Goal: Task Accomplishment & Management: Use online tool/utility

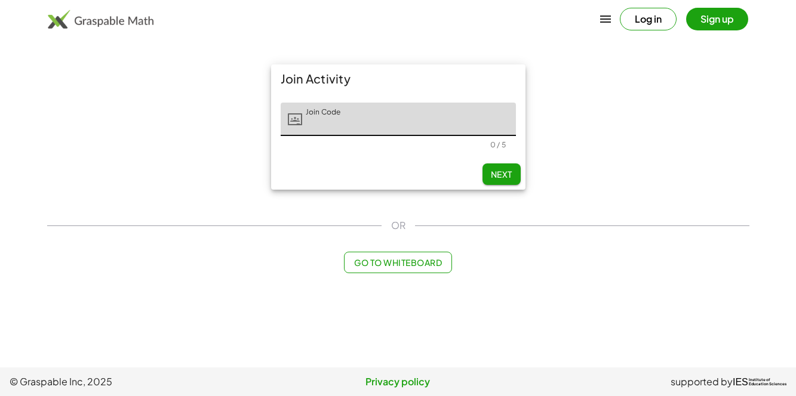
click at [414, 115] on input "Join Code" at bounding box center [409, 119] width 214 height 33
click at [346, 112] on input "Join Code" at bounding box center [409, 119] width 214 height 33
click at [350, 119] on input "Join Code" at bounding box center [409, 119] width 214 height 33
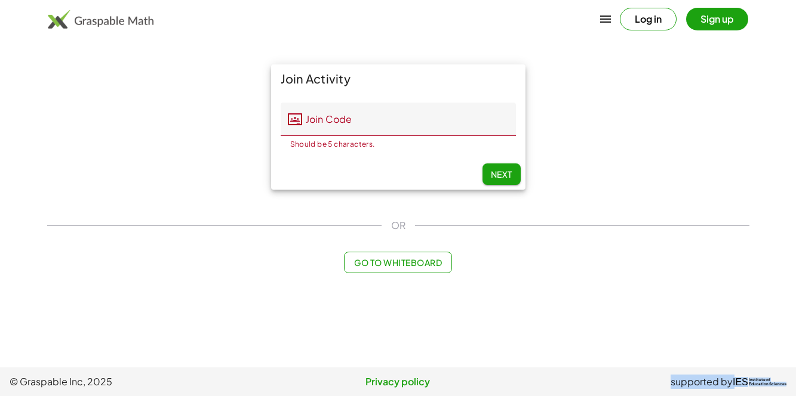
drag, startPoint x: 669, startPoint y: 382, endPoint x: 785, endPoint y: 384, distance: 115.8
click at [785, 384] on span "supported by IES Institute of Education Sciences" at bounding box center [656, 382] width 259 height 14
click at [658, 308] on main "Join Activity Join Code Join Code Should be 5 characters. 0 / 5 Next OR Go to W…" at bounding box center [398, 184] width 796 height 368
click at [335, 116] on input "Join Code" at bounding box center [409, 119] width 214 height 33
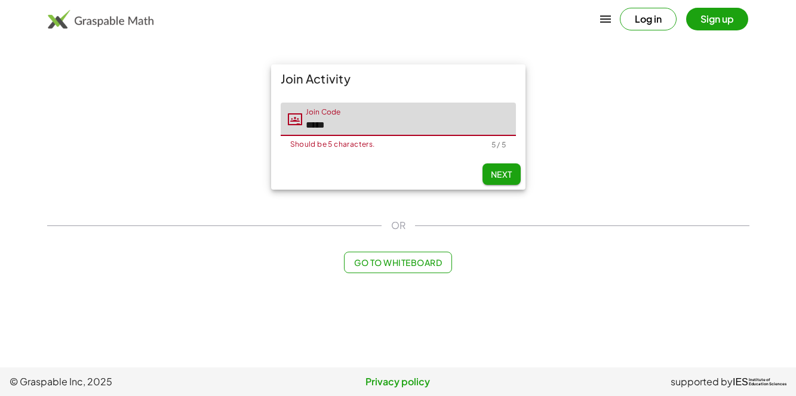
type input "*****"
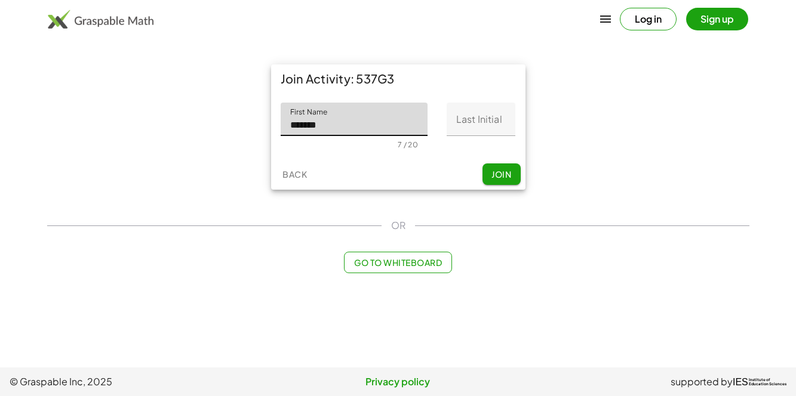
type input "*******"
click at [496, 128] on input "Last Initial" at bounding box center [480, 119] width 69 height 33
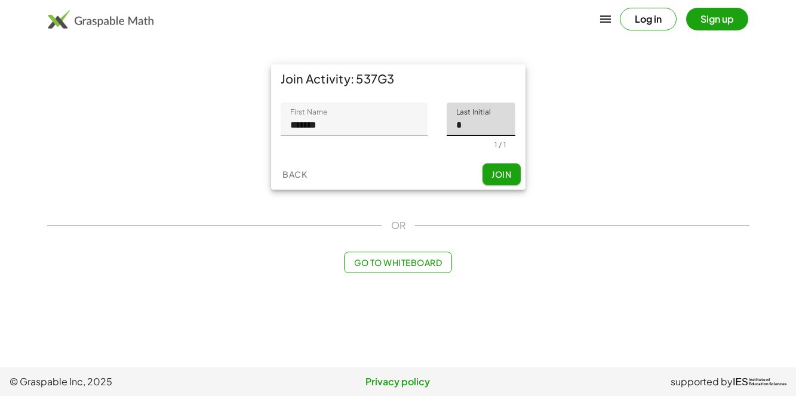
type input "*"
click at [492, 176] on span "Join" at bounding box center [501, 174] width 20 height 11
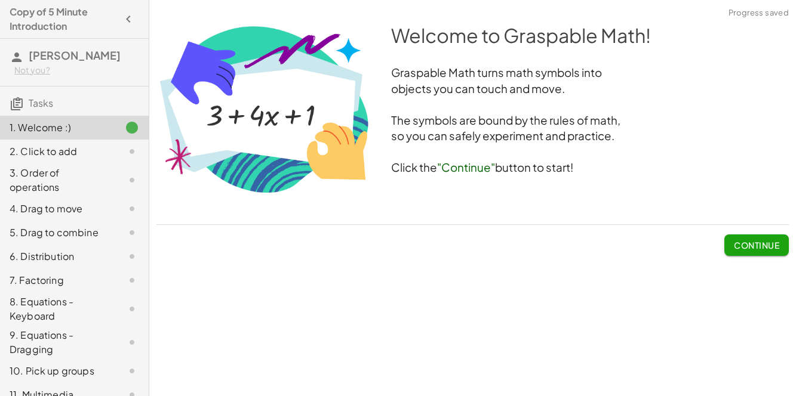
click at [745, 244] on span "Continue" at bounding box center [755, 245] width 45 height 11
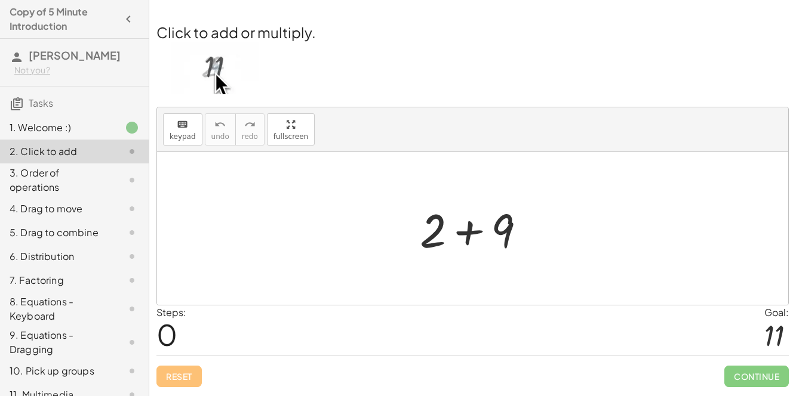
click at [469, 231] on div at bounding box center [477, 228] width 127 height 61
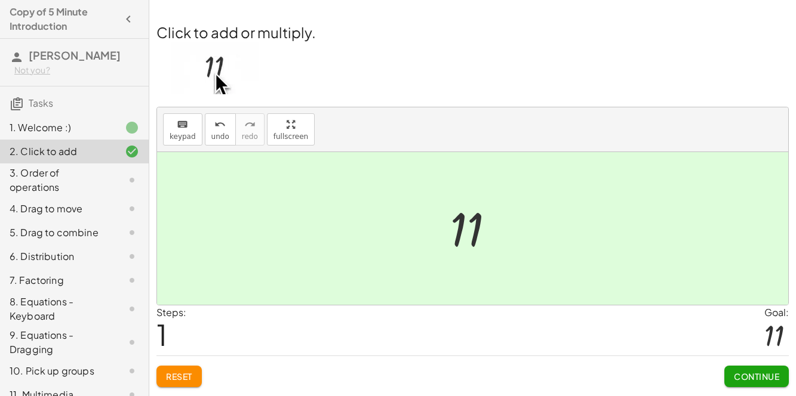
click at [767, 375] on span "Continue" at bounding box center [755, 376] width 45 height 11
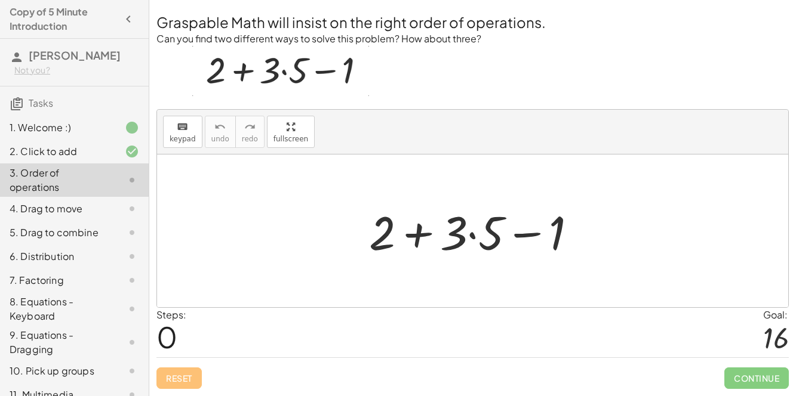
click at [471, 238] on div at bounding box center [477, 231] width 229 height 61
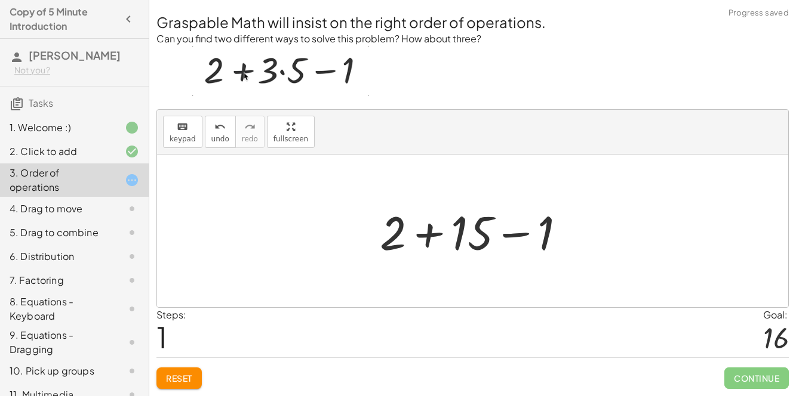
click at [512, 238] on div at bounding box center [477, 231] width 207 height 61
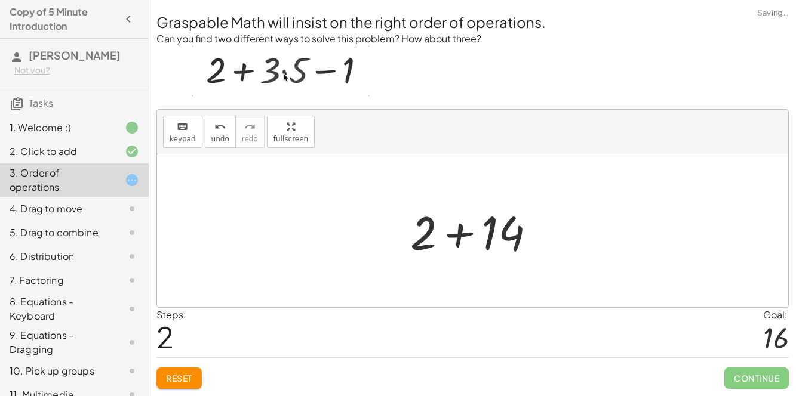
click at [467, 237] on div at bounding box center [477, 231] width 146 height 61
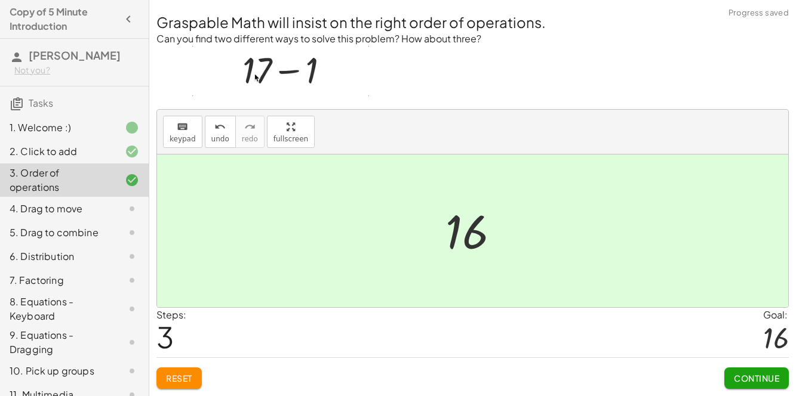
click at [753, 380] on span "Continue" at bounding box center [755, 378] width 45 height 11
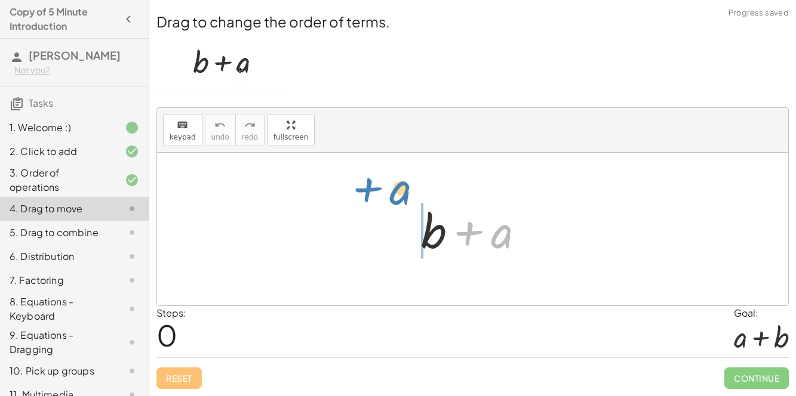
drag, startPoint x: 500, startPoint y: 238, endPoint x: 391, endPoint y: 213, distance: 111.5
click at [391, 213] on div "+ a + b + a" at bounding box center [472, 229] width 631 height 153
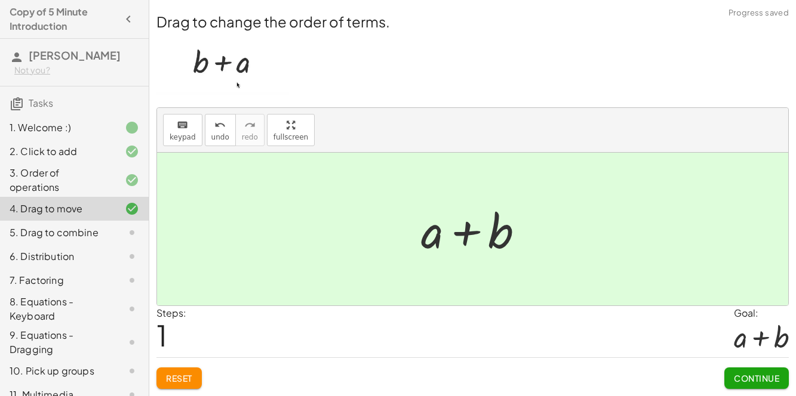
click at [757, 372] on button "Continue" at bounding box center [756, 378] width 64 height 21
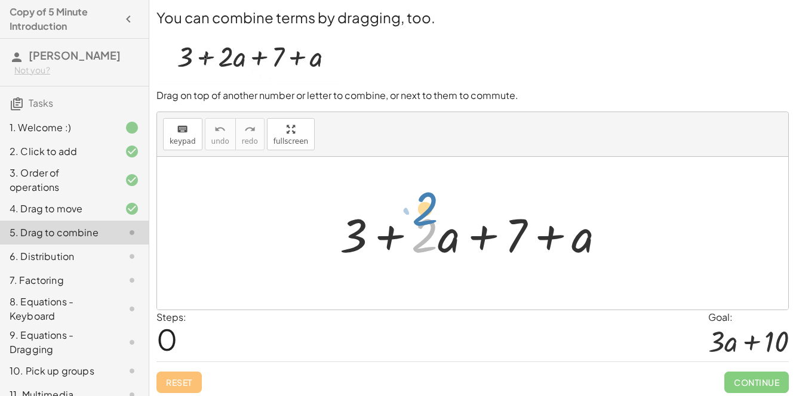
drag, startPoint x: 424, startPoint y: 233, endPoint x: 418, endPoint y: 212, distance: 22.3
click at [418, 212] on div at bounding box center [477, 233] width 287 height 61
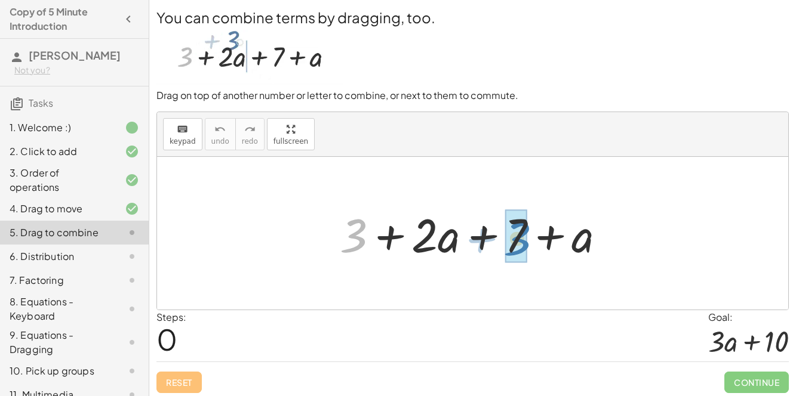
drag, startPoint x: 361, startPoint y: 242, endPoint x: 524, endPoint y: 245, distance: 162.9
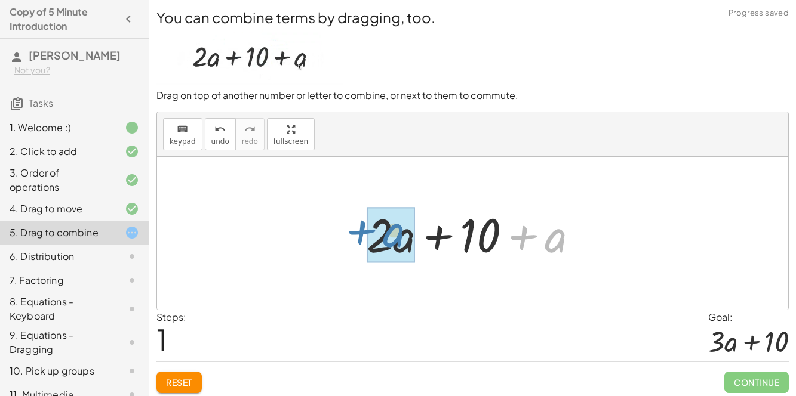
drag, startPoint x: 554, startPoint y: 243, endPoint x: 392, endPoint y: 239, distance: 162.4
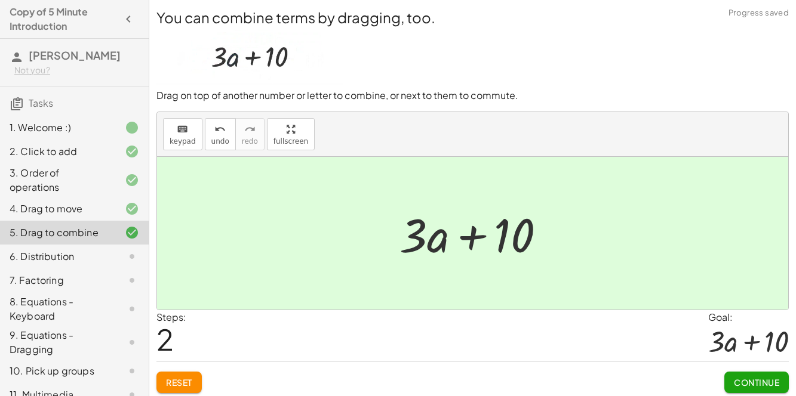
click at [745, 374] on button "Continue" at bounding box center [756, 382] width 64 height 21
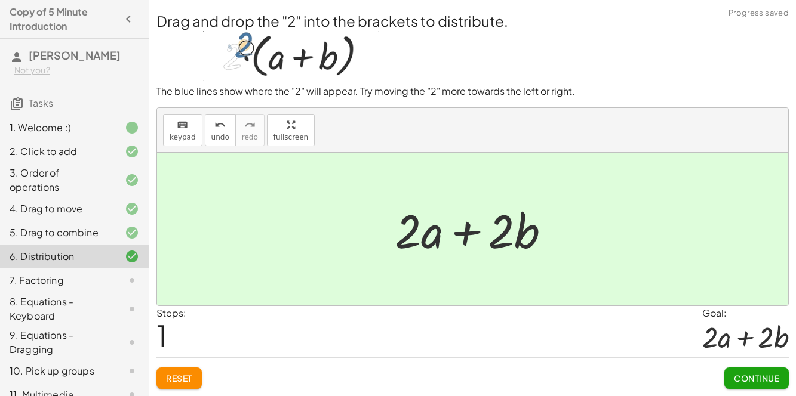
click at [767, 369] on button "Continue" at bounding box center [756, 378] width 64 height 21
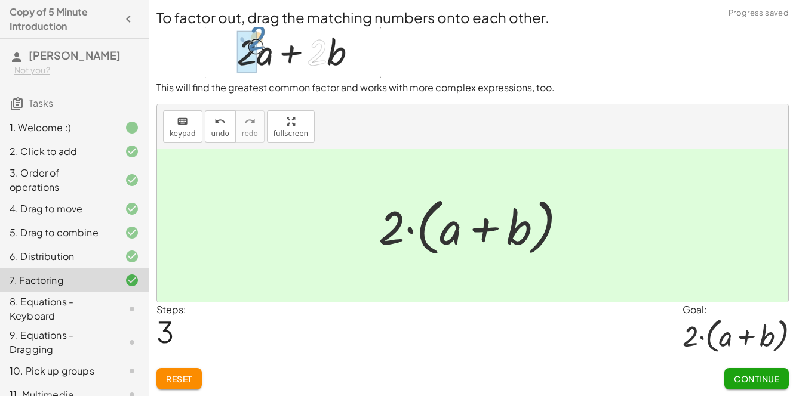
click at [772, 375] on span "Continue" at bounding box center [755, 379] width 45 height 11
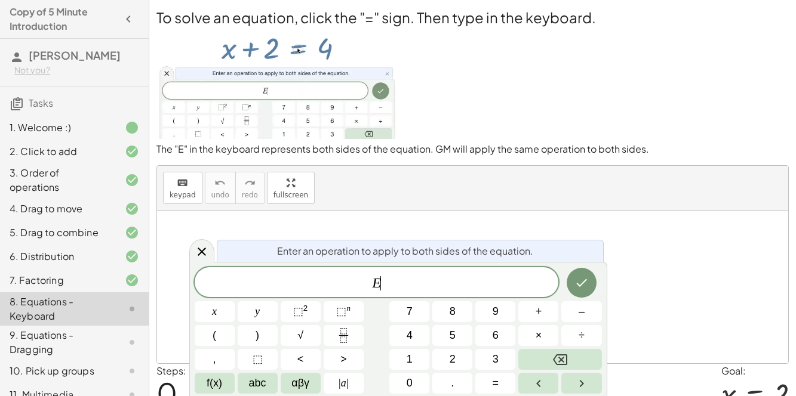
click at [581, 304] on span "–" at bounding box center [581, 312] width 6 height 16
click at [447, 359] on button "2" at bounding box center [452, 359] width 40 height 21
click at [572, 282] on button "Done" at bounding box center [581, 283] width 30 height 30
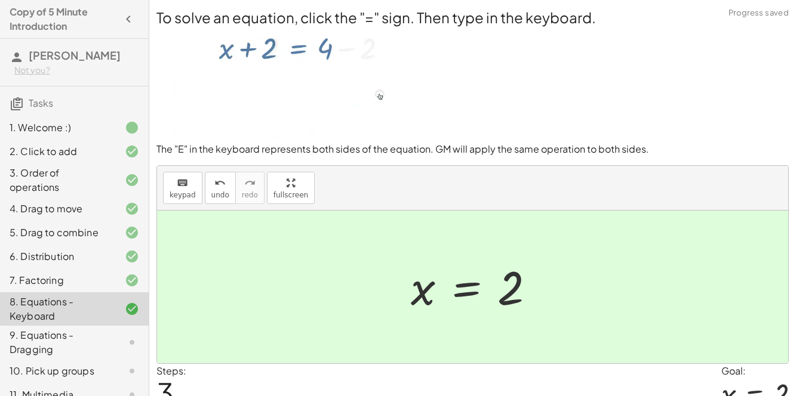
scroll to position [56, 0]
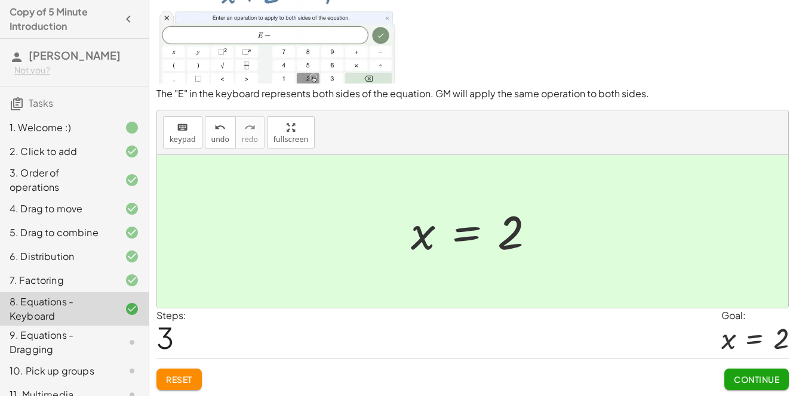
click at [771, 380] on span "Continue" at bounding box center [755, 379] width 45 height 11
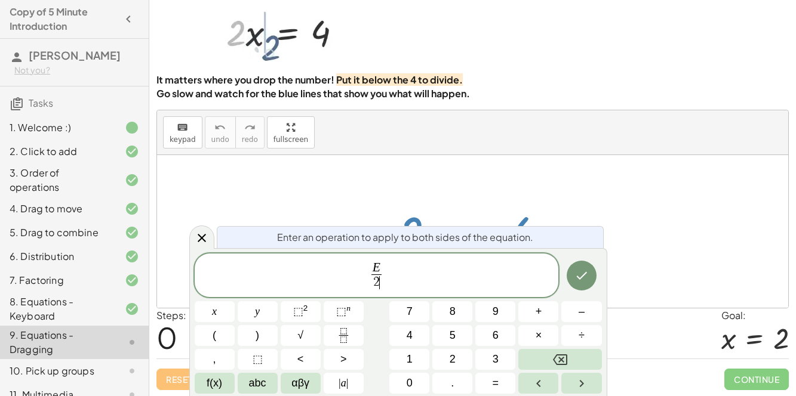
click at [587, 271] on icon "Done" at bounding box center [581, 276] width 14 height 14
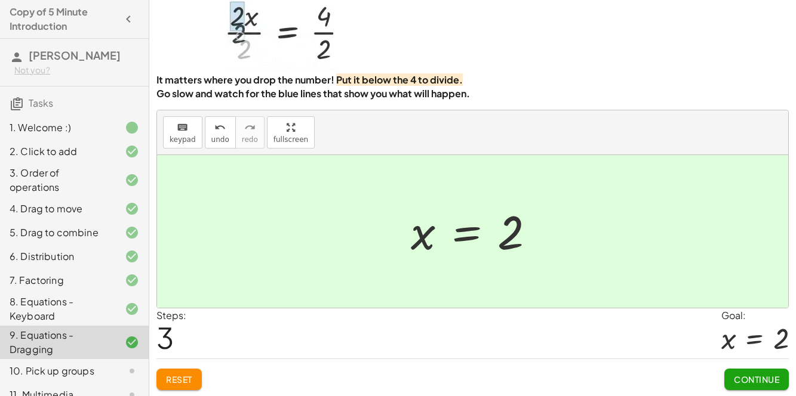
click at [763, 378] on span "Continue" at bounding box center [755, 379] width 45 height 11
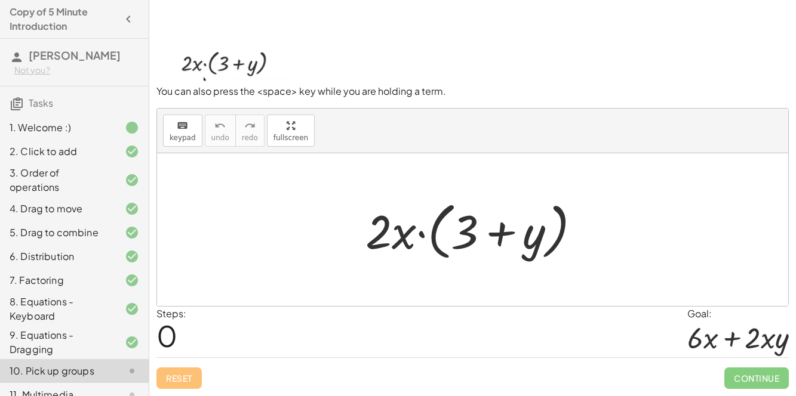
scroll to position [47, 0]
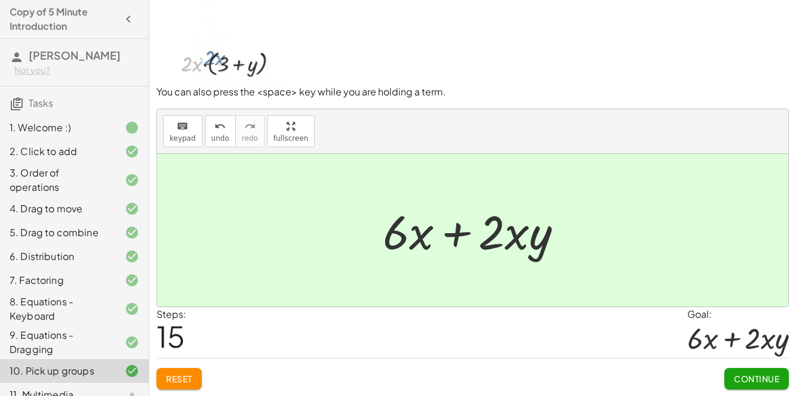
click at [771, 380] on span "Continue" at bounding box center [755, 379] width 45 height 11
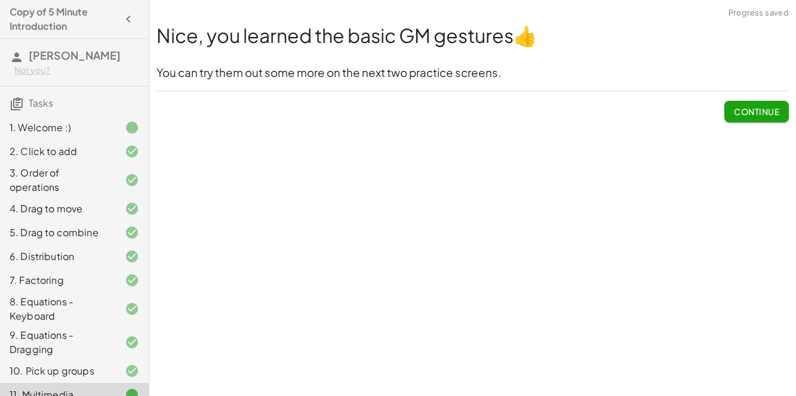
click at [745, 109] on span "Continue" at bounding box center [755, 111] width 45 height 11
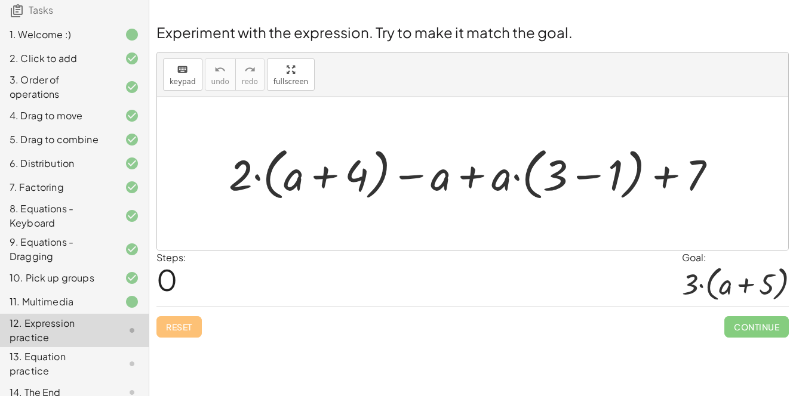
scroll to position [95, 0]
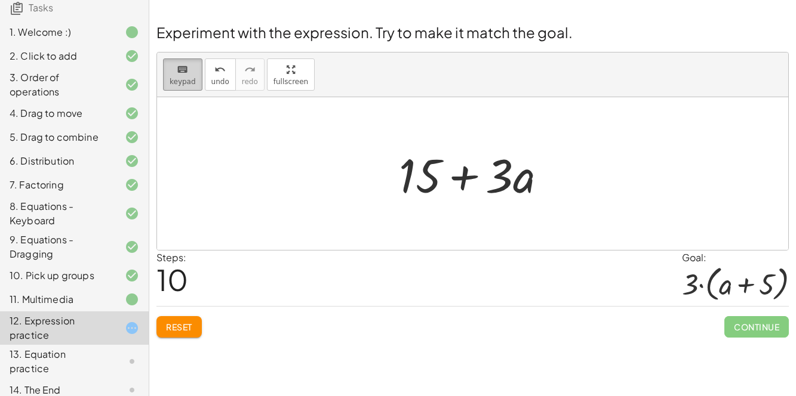
click at [176, 86] on button "keyboard keypad" at bounding box center [182, 74] width 39 height 32
click at [178, 87] on button "keyboard keypad" at bounding box center [182, 74] width 39 height 32
click at [418, 223] on div at bounding box center [472, 173] width 631 height 153
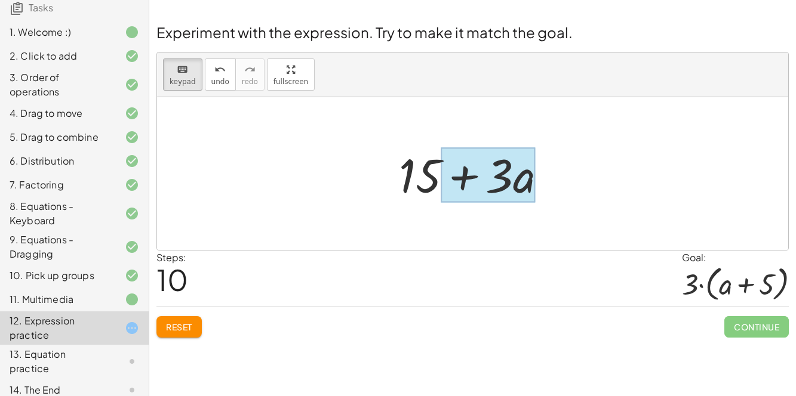
click at [491, 183] on div at bounding box center [488, 175] width 94 height 56
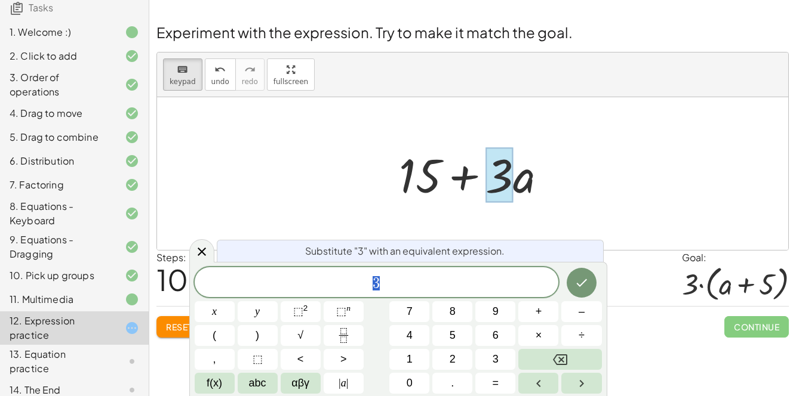
click at [560, 177] on div at bounding box center [477, 173] width 169 height 61
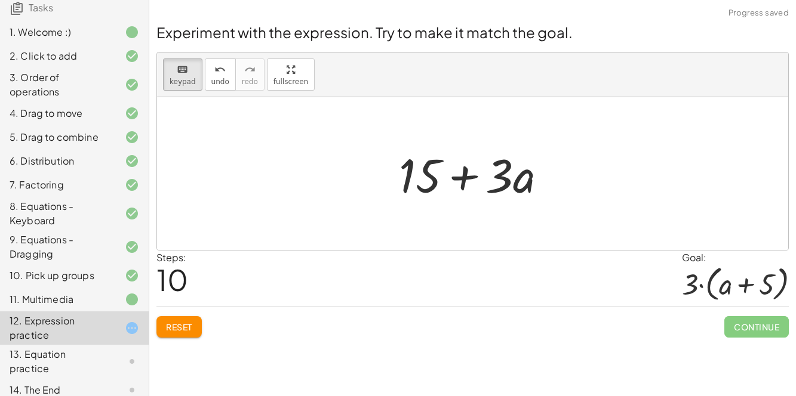
click at [467, 181] on div at bounding box center [477, 173] width 169 height 61
click at [467, 170] on div at bounding box center [477, 173] width 169 height 61
click at [476, 193] on div at bounding box center [477, 173] width 169 height 61
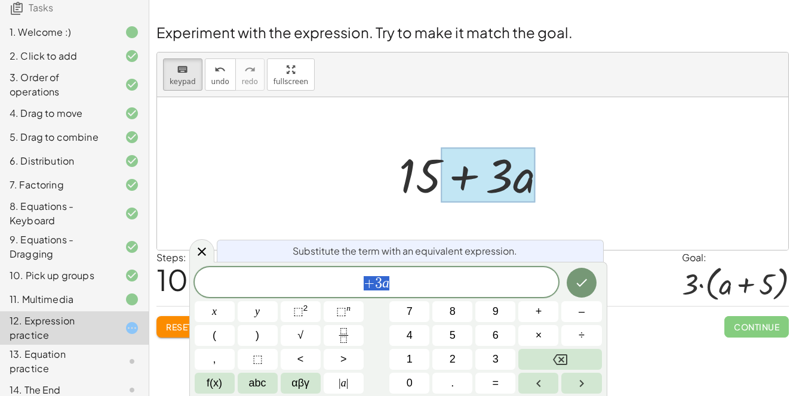
click at [568, 353] on button "Backspace" at bounding box center [559, 359] width 83 height 21
click at [566, 356] on icon "Backspace" at bounding box center [560, 359] width 14 height 11
click at [204, 346] on button "(" at bounding box center [215, 335] width 40 height 21
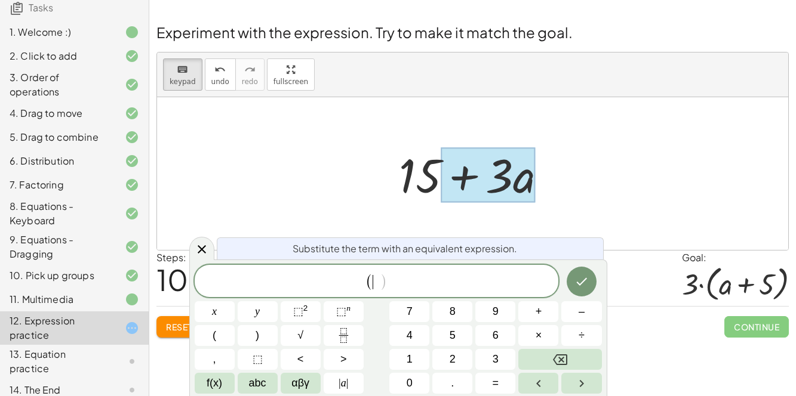
click at [257, 335] on span ")" at bounding box center [257, 336] width 4 height 16
click at [368, 280] on span "(" at bounding box center [369, 281] width 8 height 17
click at [375, 276] on span at bounding box center [376, 282] width 7 height 14
click at [264, 375] on span "abc" at bounding box center [257, 383] width 17 height 16
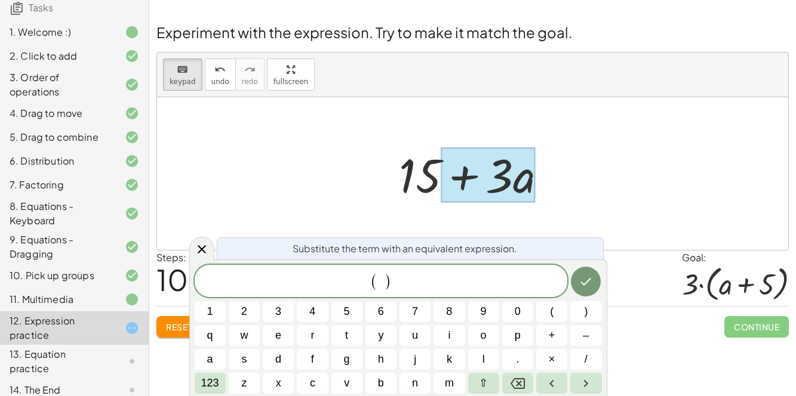
click at [209, 359] on span "a" at bounding box center [210, 360] width 6 height 16
click at [212, 383] on span "123" at bounding box center [210, 383] width 18 height 16
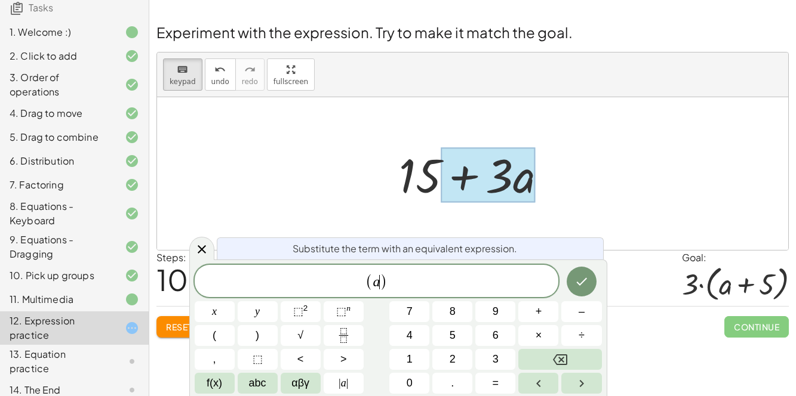
click at [536, 313] on span "+" at bounding box center [538, 312] width 7 height 16
click at [463, 332] on button "5" at bounding box center [452, 335] width 40 height 21
click at [576, 286] on icon "Done" at bounding box center [581, 282] width 14 height 14
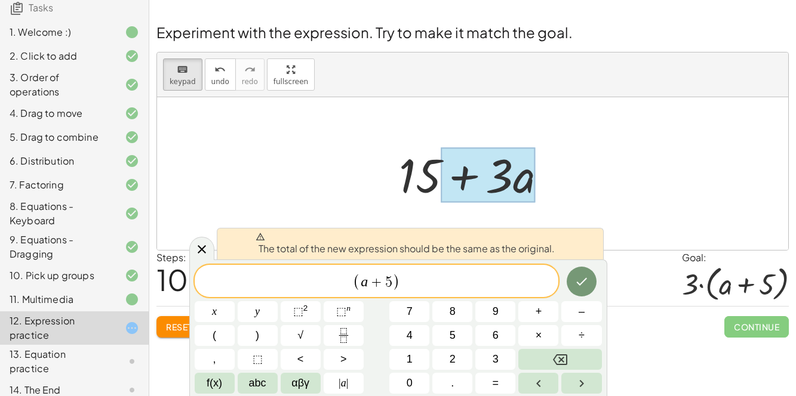
click at [576, 353] on button "Backspace" at bounding box center [559, 359] width 83 height 21
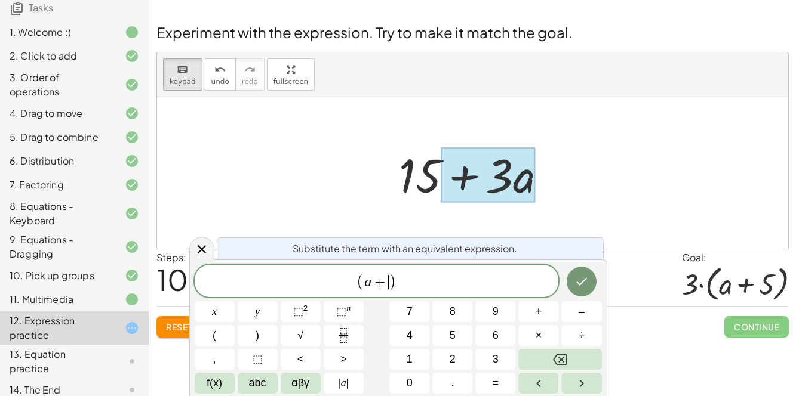
click at [568, 355] on button "Backspace" at bounding box center [559, 359] width 83 height 21
click at [357, 276] on span "( a ​ )" at bounding box center [377, 282] width 364 height 20
click at [497, 362] on span "3" at bounding box center [495, 360] width 6 height 16
click at [582, 270] on button "Done" at bounding box center [581, 282] width 30 height 30
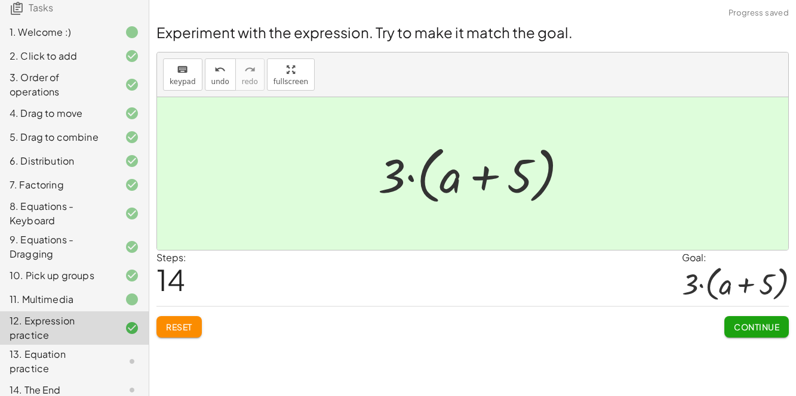
click at [766, 325] on span "Continue" at bounding box center [755, 327] width 45 height 11
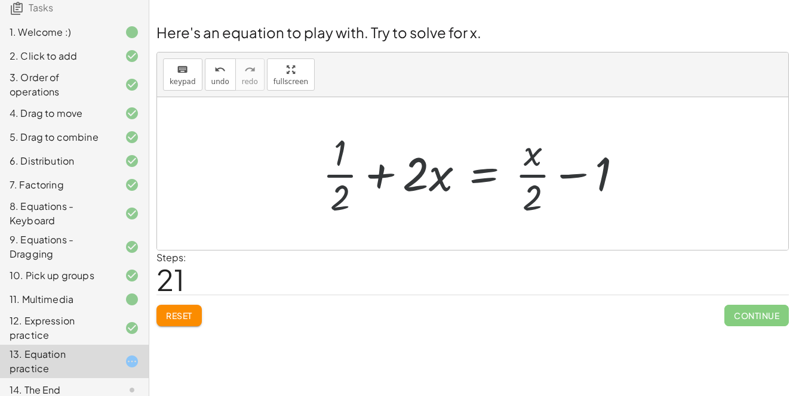
click at [176, 315] on span "Reset" at bounding box center [179, 315] width 26 height 11
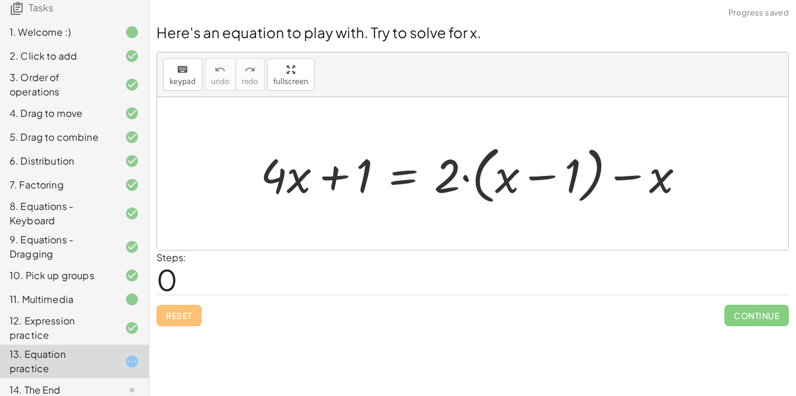
click at [721, 261] on div "Steps: 0" at bounding box center [472, 273] width 632 height 44
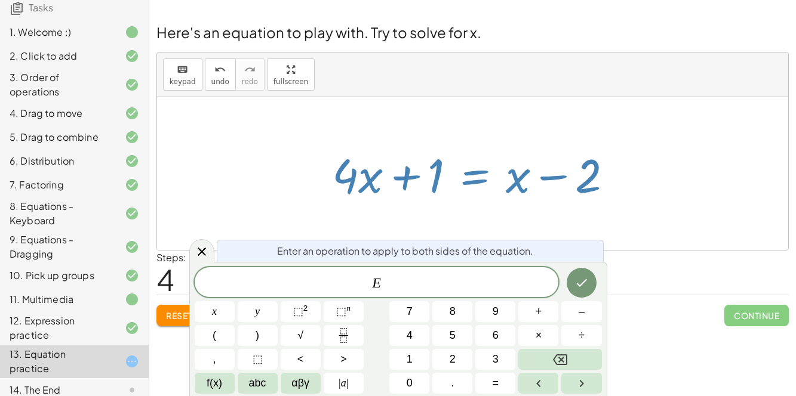
click at [578, 306] on span "–" at bounding box center [581, 312] width 6 height 16
click at [214, 311] on span "x" at bounding box center [214, 312] width 5 height 16
click at [587, 279] on icon "Done" at bounding box center [581, 283] width 14 height 14
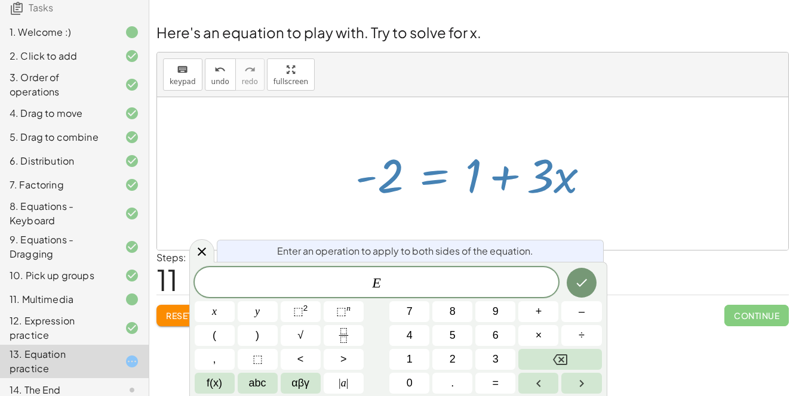
click at [580, 317] on span "–" at bounding box center [581, 312] width 6 height 16
click at [417, 359] on button "1" at bounding box center [409, 359] width 40 height 21
click at [575, 281] on icon "Done" at bounding box center [581, 283] width 14 height 14
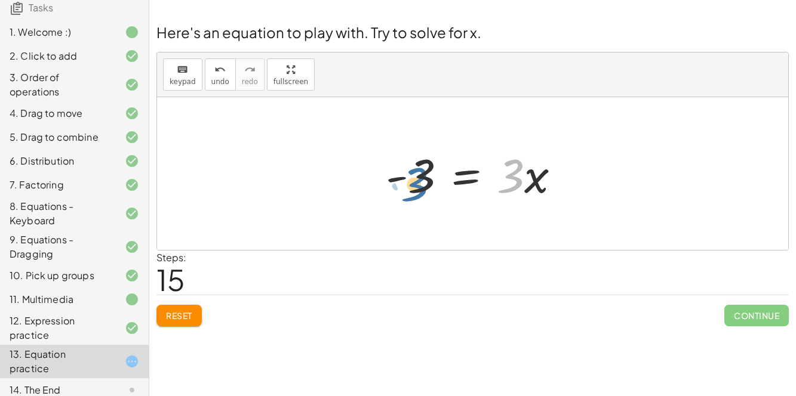
drag, startPoint x: 516, startPoint y: 173, endPoint x: 419, endPoint y: 178, distance: 96.8
click at [419, 178] on div at bounding box center [478, 173] width 196 height 61
click at [462, 184] on div at bounding box center [478, 173] width 196 height 61
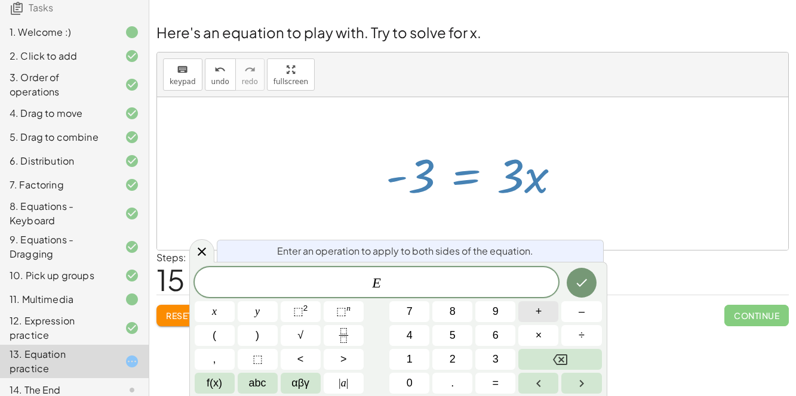
click at [536, 317] on span "+" at bounding box center [538, 312] width 7 height 16
click at [492, 357] on span "3" at bounding box center [495, 360] width 6 height 16
click at [588, 277] on button "Done" at bounding box center [581, 283] width 30 height 30
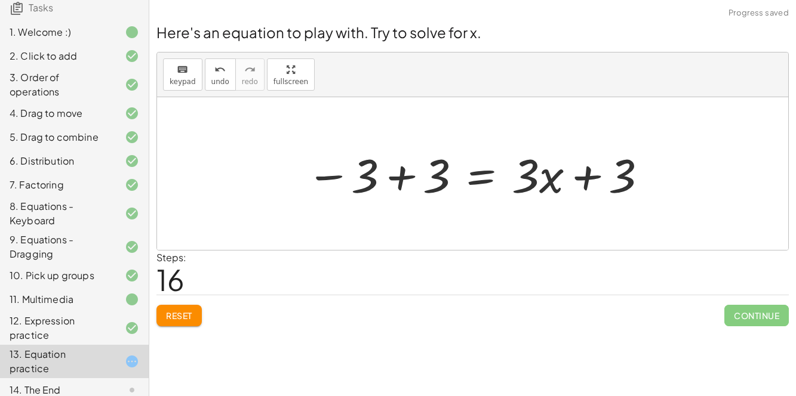
click at [404, 183] on div at bounding box center [477, 173] width 354 height 61
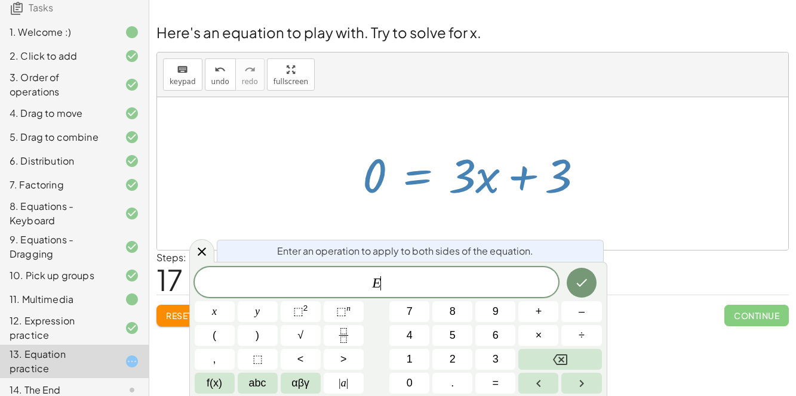
click at [565, 368] on button "Backspace" at bounding box center [559, 359] width 83 height 21
click at [539, 312] on span "+" at bounding box center [538, 312] width 7 height 16
click at [218, 304] on button "x" at bounding box center [215, 311] width 40 height 21
click at [580, 275] on button "Done" at bounding box center [581, 283] width 30 height 30
click at [539, 312] on span "+" at bounding box center [538, 312] width 7 height 16
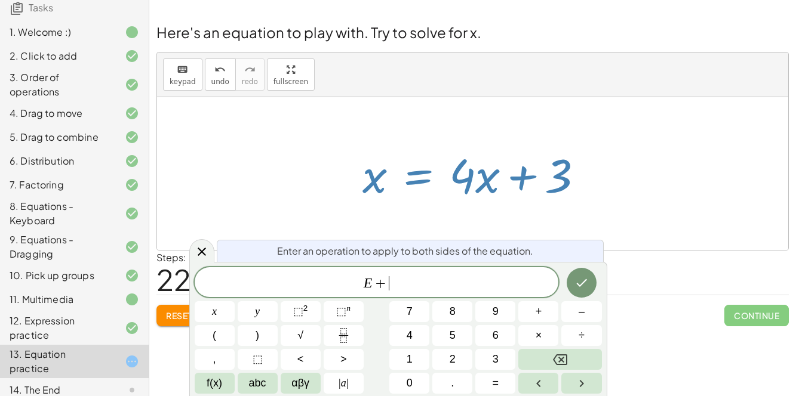
click at [214, 311] on span "x" at bounding box center [214, 312] width 5 height 16
click at [218, 308] on button "x" at bounding box center [215, 311] width 40 height 21
click at [556, 361] on icon "Backspace" at bounding box center [560, 360] width 14 height 14
click at [585, 274] on button "Done" at bounding box center [581, 283] width 30 height 30
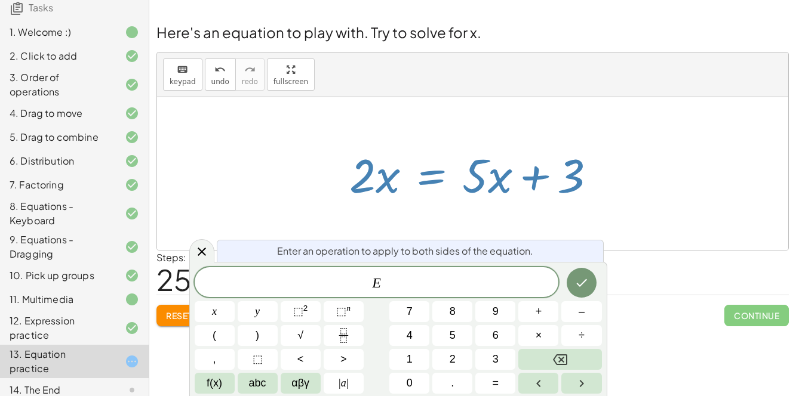
click at [538, 313] on span "+" at bounding box center [538, 312] width 7 height 16
click at [214, 310] on span "x" at bounding box center [214, 312] width 5 height 16
click at [584, 281] on icon "Done" at bounding box center [581, 283] width 14 height 14
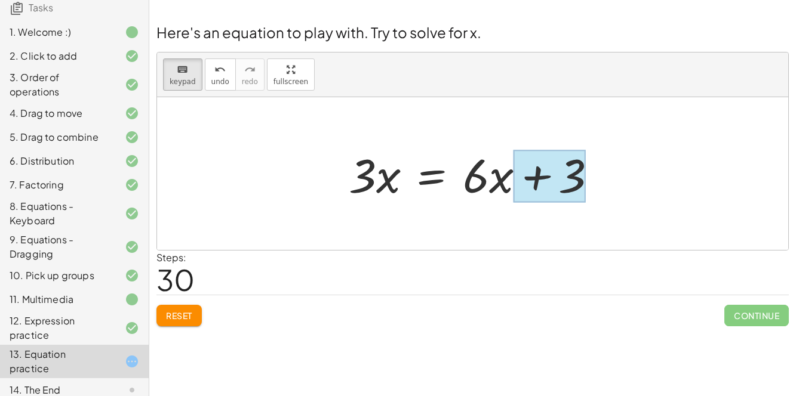
click at [428, 171] on div at bounding box center [478, 173] width 270 height 61
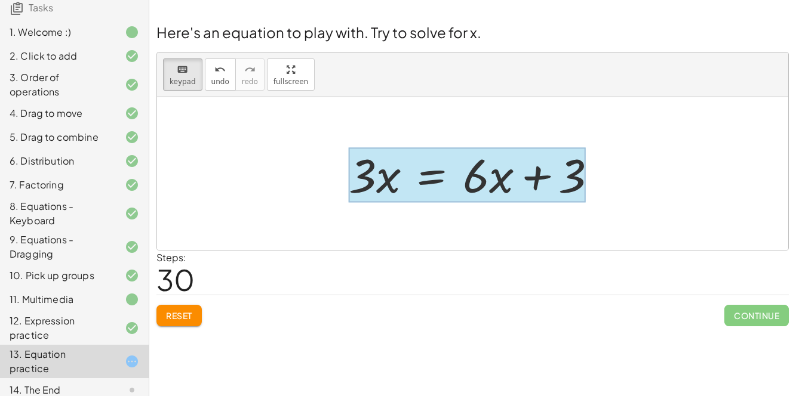
click at [497, 195] on div at bounding box center [467, 175] width 237 height 56
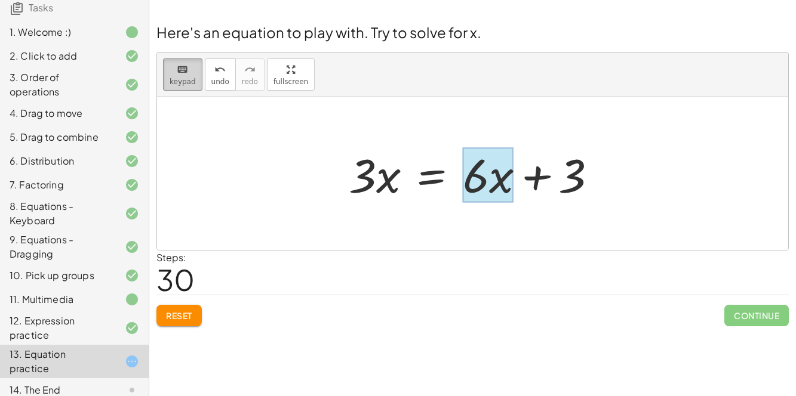
click at [183, 82] on span "keypad" at bounding box center [182, 82] width 26 height 8
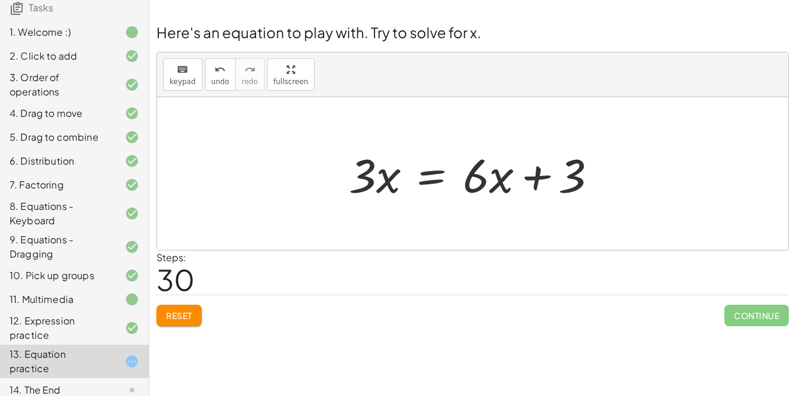
click at [431, 174] on div at bounding box center [478, 173] width 270 height 61
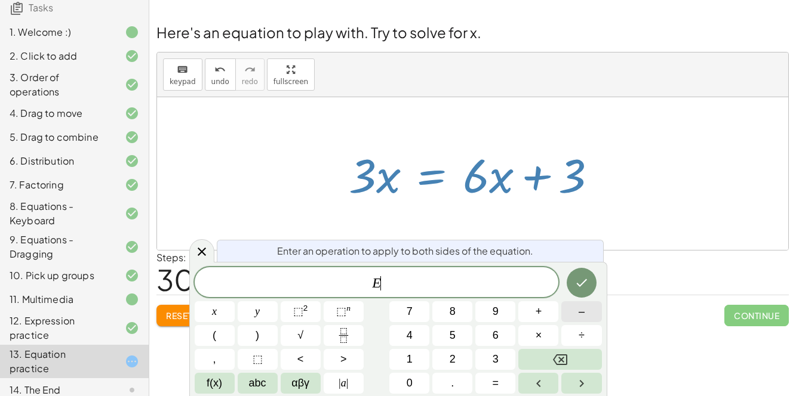
click at [565, 314] on button "–" at bounding box center [581, 311] width 40 height 21
click at [480, 363] on button "3" at bounding box center [495, 359] width 40 height 21
click at [235, 301] on div at bounding box center [215, 311] width 40 height 21
click at [576, 282] on icon "Done" at bounding box center [581, 283] width 14 height 14
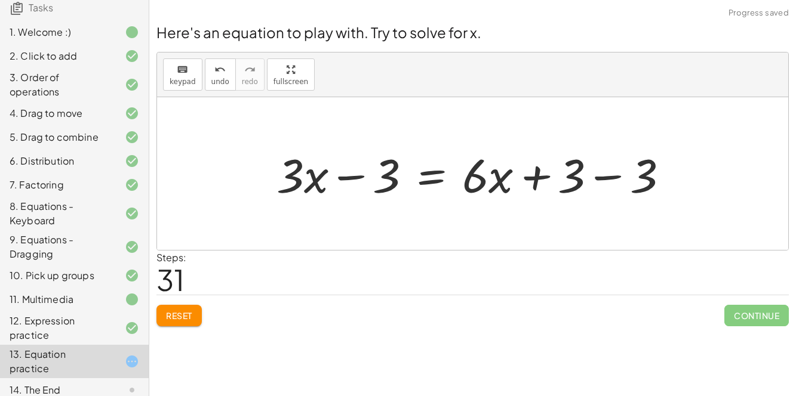
click at [605, 174] on div at bounding box center [476, 173] width 413 height 61
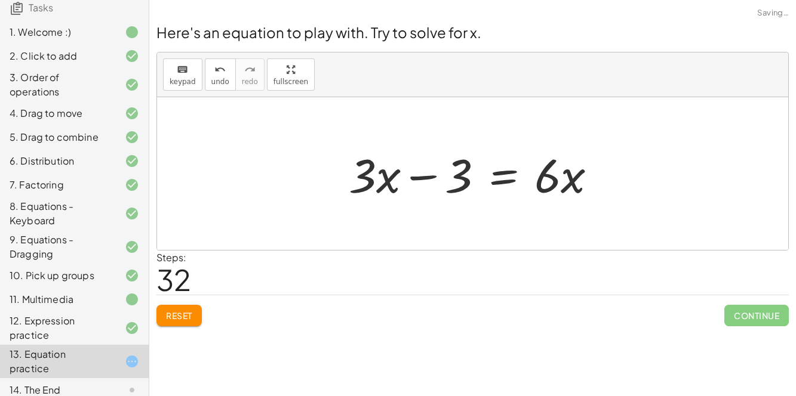
click at [429, 177] on div at bounding box center [478, 173] width 270 height 61
drag, startPoint x: 458, startPoint y: 181, endPoint x: 636, endPoint y: 143, distance: 181.8
click at [636, 143] on div "+ · 4 · x + 1 = + · 2 · ( + x − 1 ) − x + · 4 · x + 1 = + · 2 · x − · 2 · 1 − x…" at bounding box center [472, 173] width 631 height 153
click at [182, 319] on span "Reset" at bounding box center [179, 315] width 26 height 11
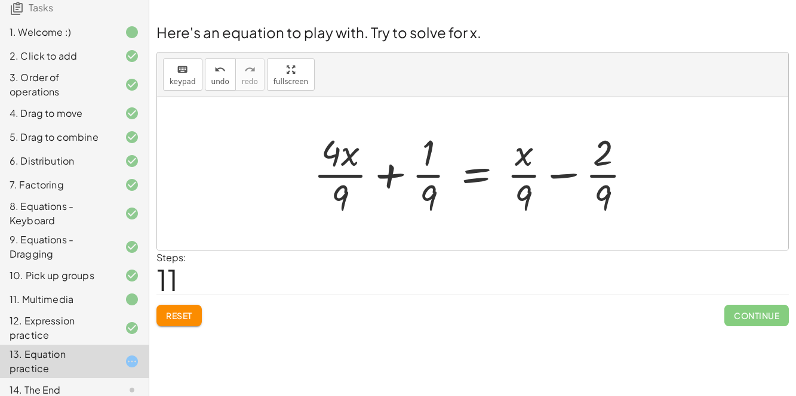
click at [188, 315] on span "Reset" at bounding box center [179, 315] width 26 height 11
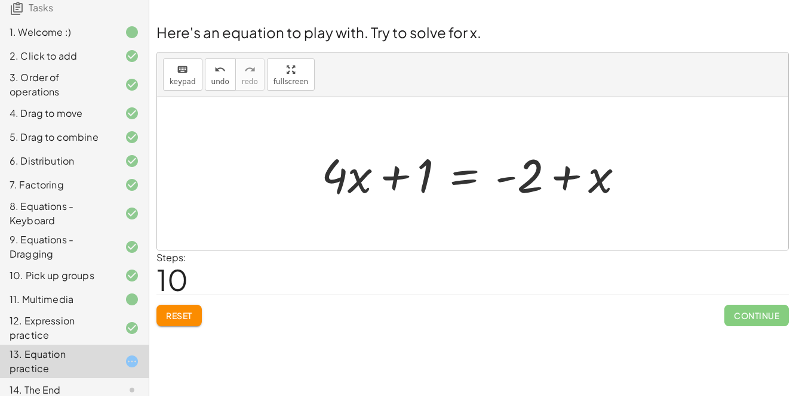
click at [170, 305] on button "Reset" at bounding box center [178, 315] width 45 height 21
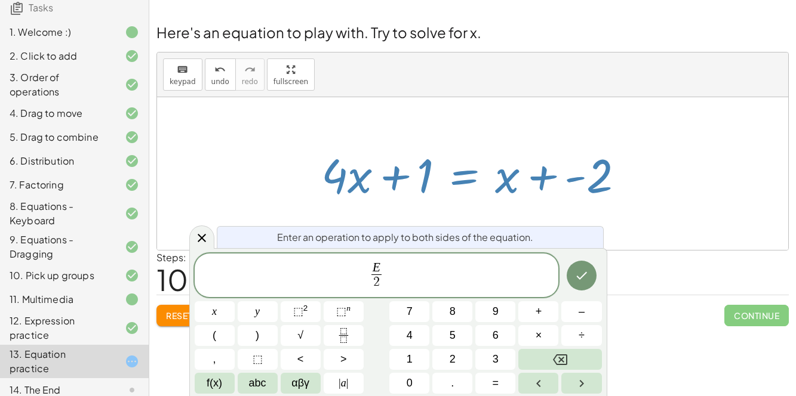
click at [591, 271] on button "Done" at bounding box center [581, 276] width 30 height 30
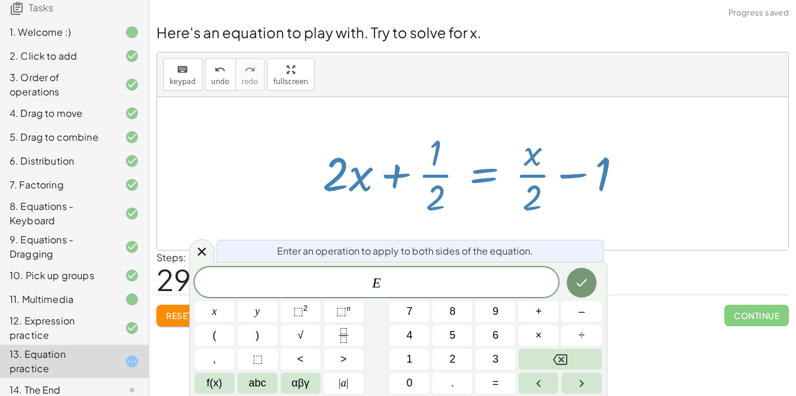
click at [640, 132] on div "+ · 4 · x + 1 = + · 2 · ( + x − 1 ) − x + · 4 · x + 1 = + · 2 · x − · 2 · 1 − x…" at bounding box center [472, 174] width 337 height 98
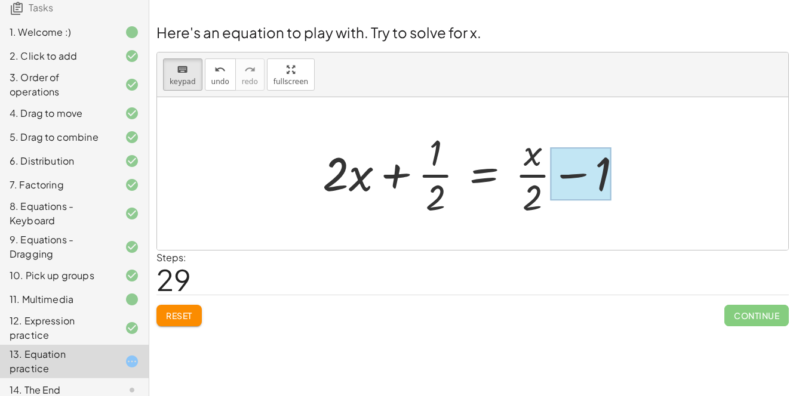
click at [381, 187] on div at bounding box center [477, 174] width 322 height 92
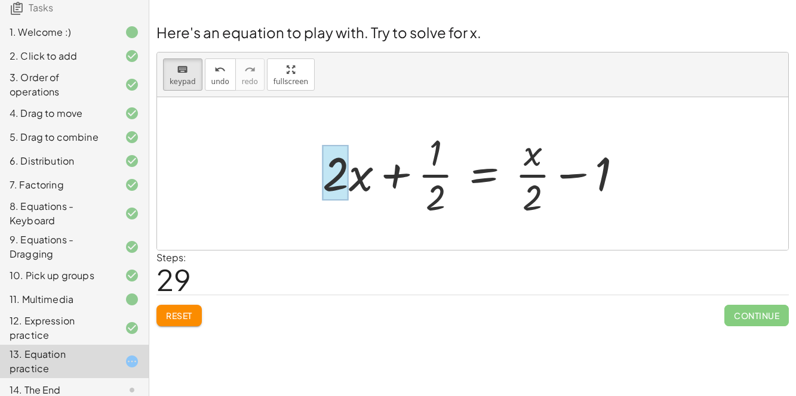
click at [593, 184] on div at bounding box center [477, 174] width 322 height 92
click at [613, 180] on div at bounding box center [477, 174] width 322 height 92
click at [381, 189] on div at bounding box center [477, 174] width 322 height 92
click at [470, 172] on div at bounding box center [477, 174] width 322 height 92
click at [486, 177] on div at bounding box center [477, 174] width 322 height 92
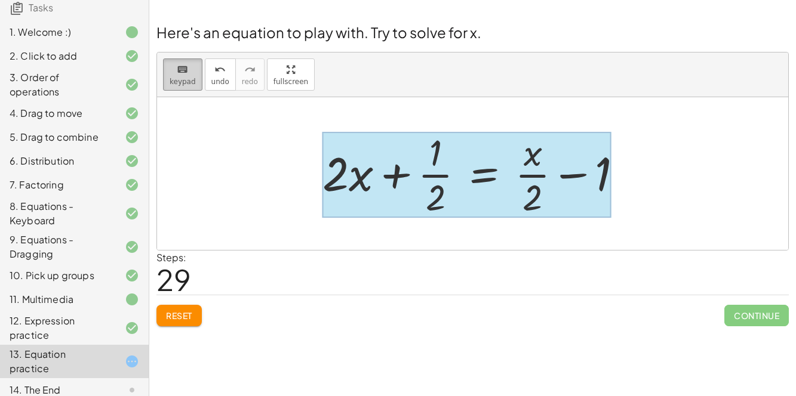
click at [186, 87] on button "keyboard keypad" at bounding box center [182, 74] width 39 height 32
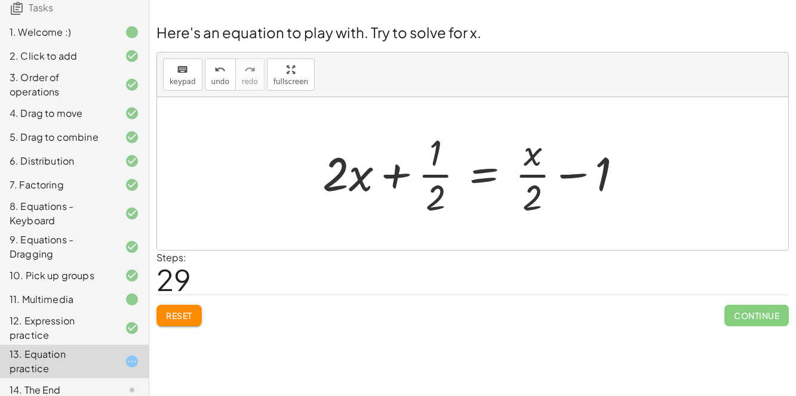
click at [189, 318] on span "Reset" at bounding box center [179, 315] width 26 height 11
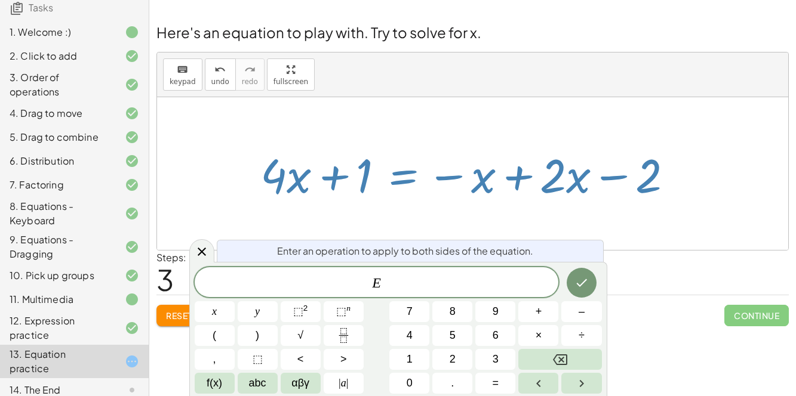
click at [575, 317] on button "–" at bounding box center [581, 311] width 40 height 21
click at [583, 361] on button "Backspace" at bounding box center [559, 359] width 83 height 21
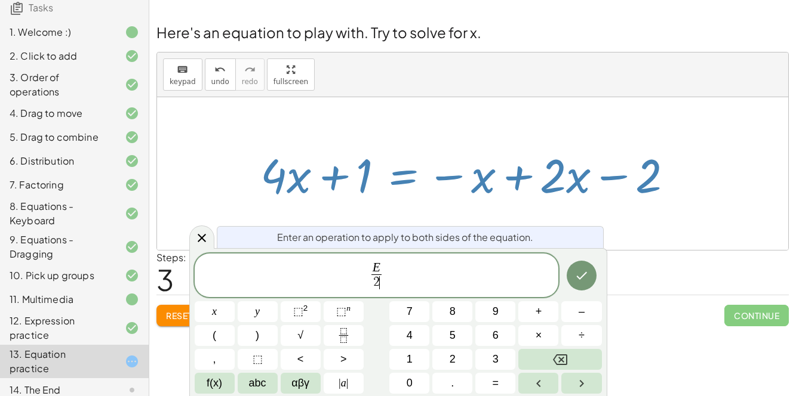
click at [572, 283] on button "Done" at bounding box center [581, 276] width 30 height 30
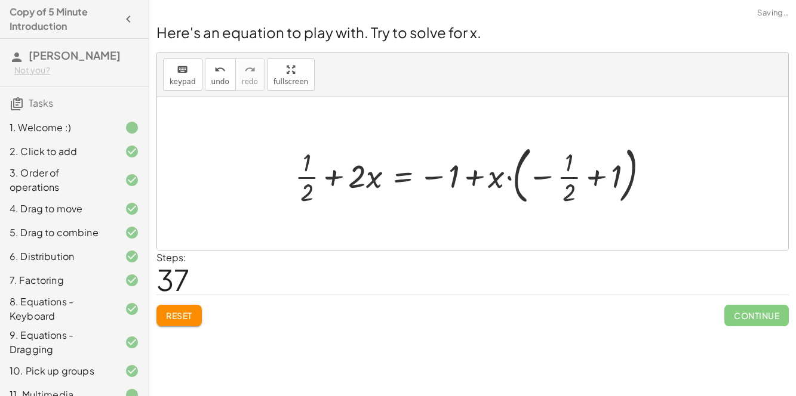
scroll to position [95, 0]
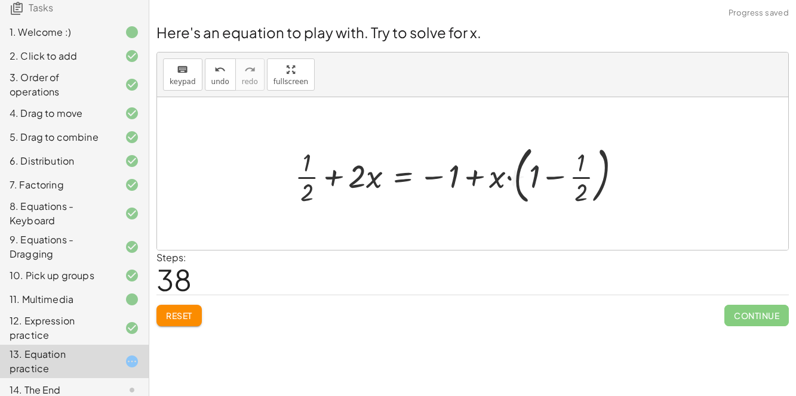
click at [188, 321] on button "Reset" at bounding box center [178, 315] width 45 height 21
